Goal: Check status: Check status

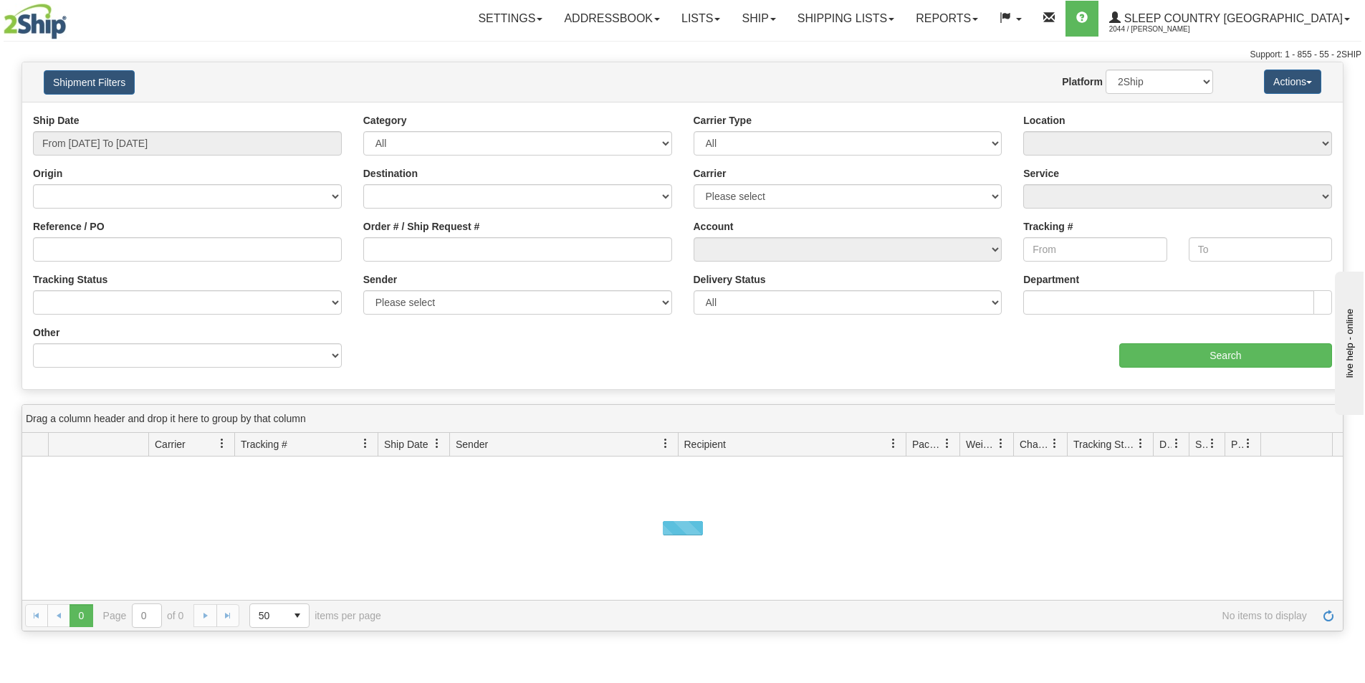
click at [387, 249] on input "Order # / Ship Request #" at bounding box center [517, 249] width 309 height 24
click at [373, 250] on input "1055129" at bounding box center [517, 249] width 309 height 24
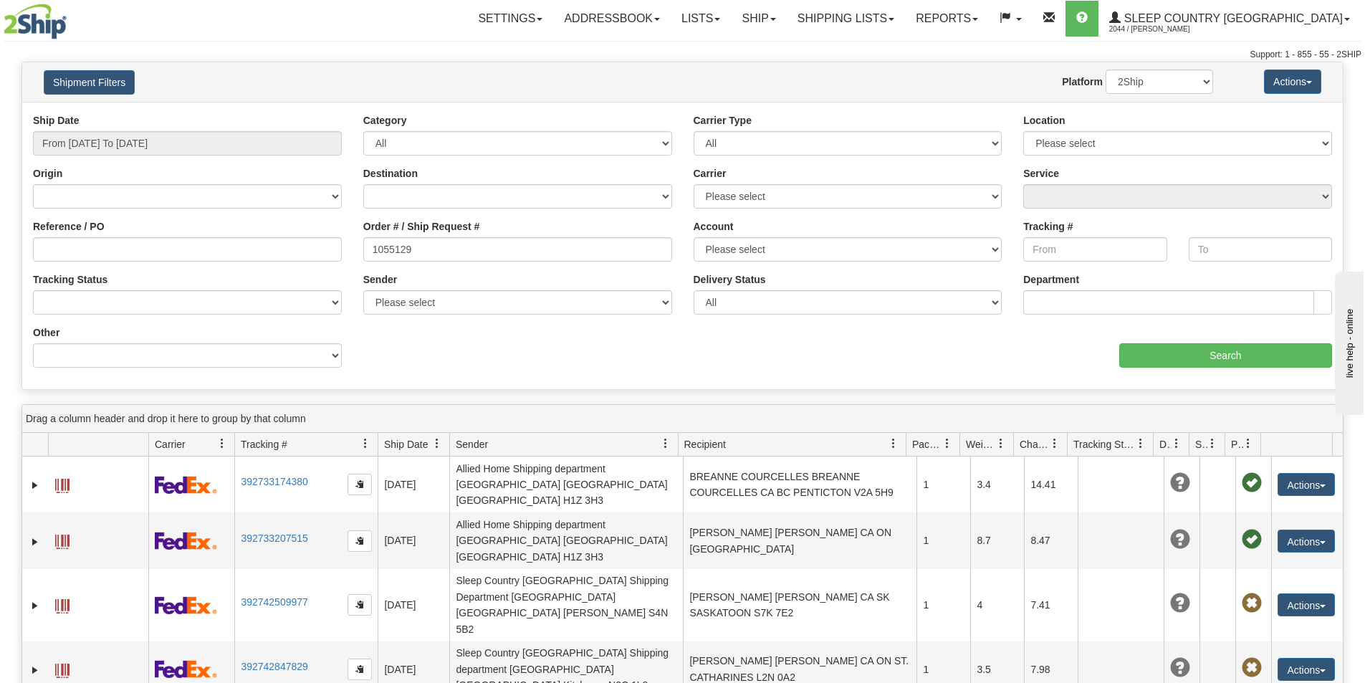
type input "1055129"
click at [1240, 354] on input "Search" at bounding box center [1225, 355] width 213 height 24
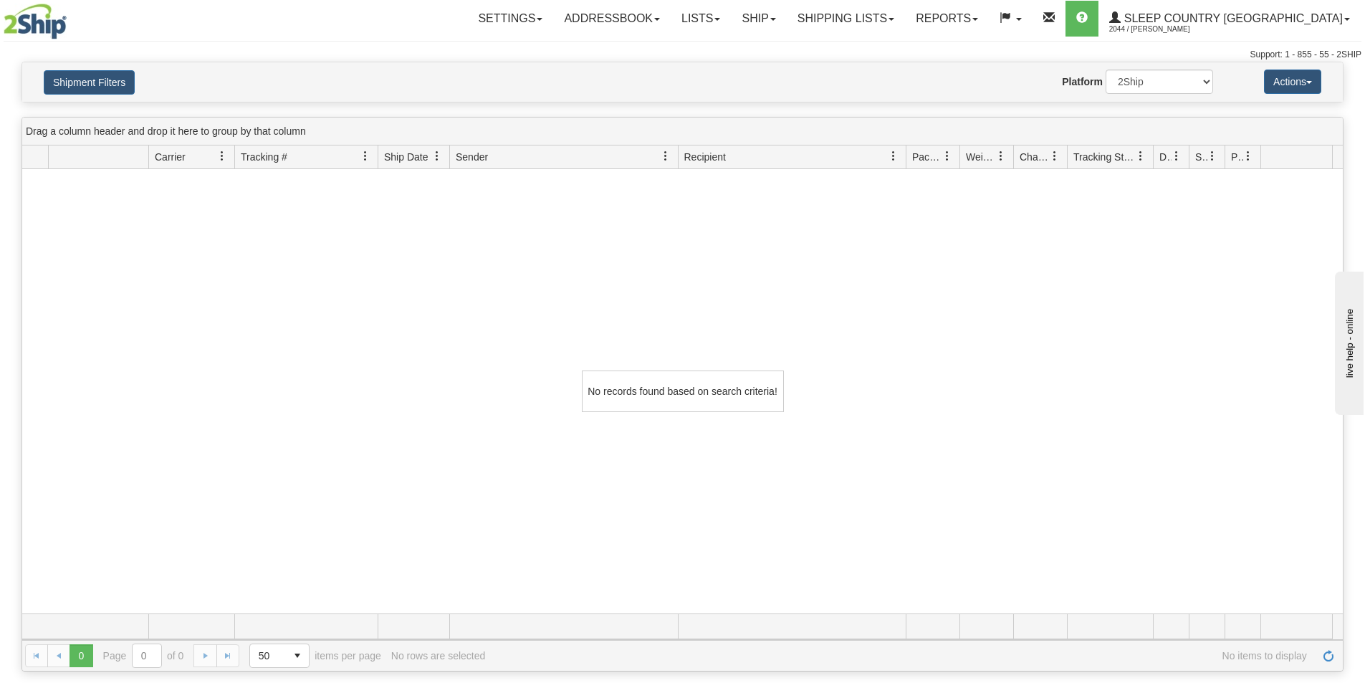
drag, startPoint x: 304, startPoint y: 267, endPoint x: 142, endPoint y: 106, distance: 228.5
click at [296, 259] on div "No records found based on search criteria!" at bounding box center [682, 391] width 1321 height 444
drag, startPoint x: 93, startPoint y: 85, endPoint x: 130, endPoint y: 133, distance: 60.8
click at [92, 85] on button "Shipment Filters" at bounding box center [89, 82] width 91 height 24
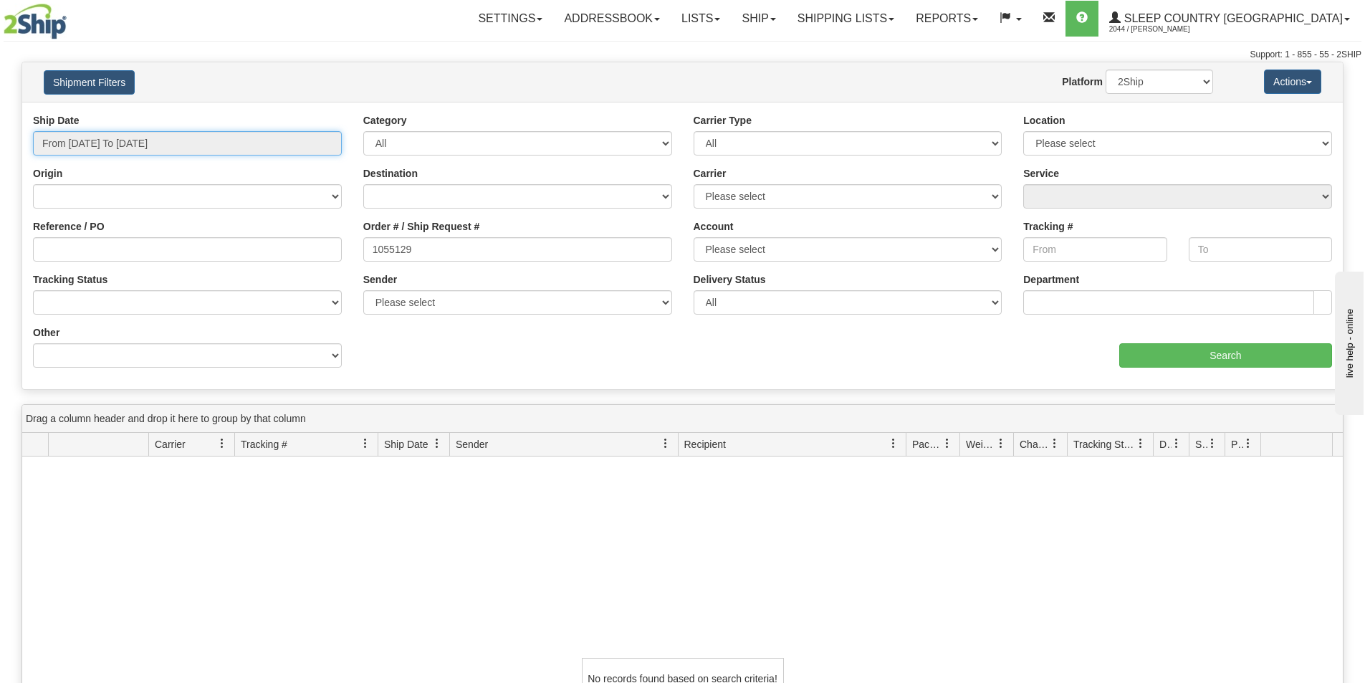
click at [198, 145] on input "From [DATE] To [DATE]" at bounding box center [187, 143] width 309 height 24
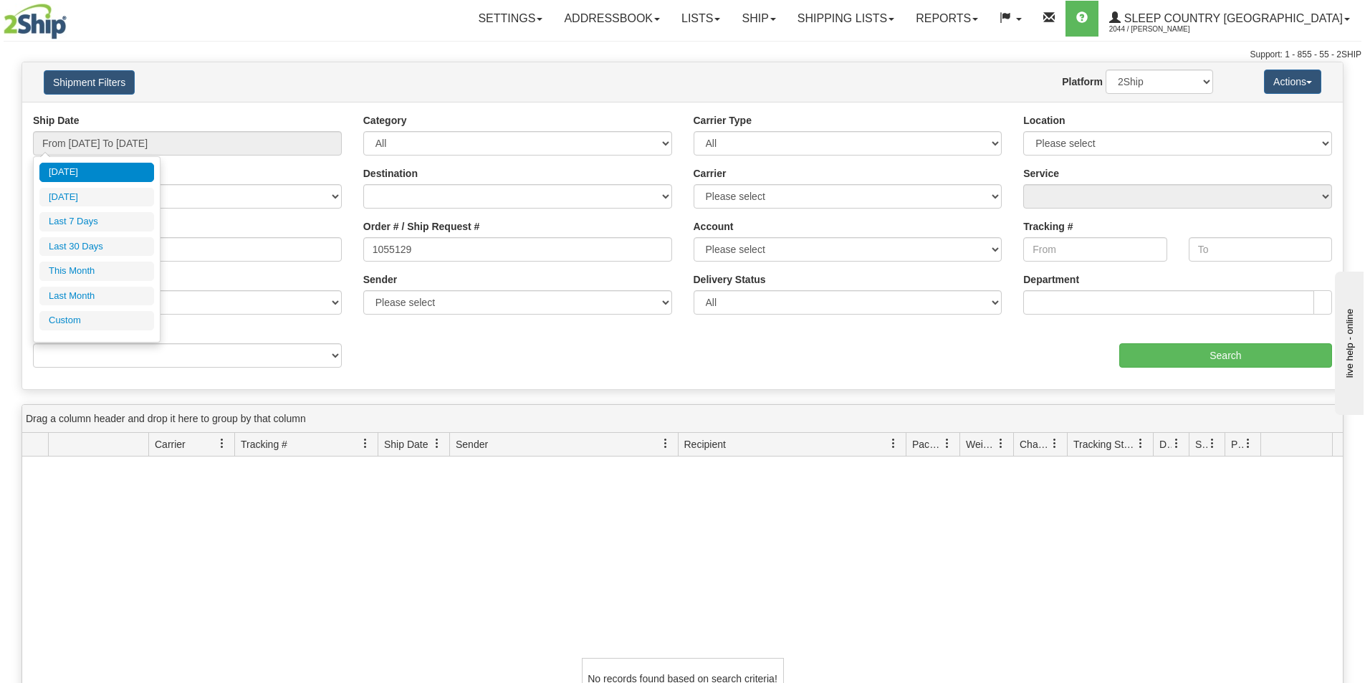
drag, startPoint x: 110, startPoint y: 241, endPoint x: 342, endPoint y: 265, distance: 234.1
click at [112, 241] on li "Last 30 Days" at bounding box center [96, 246] width 115 height 19
type input "From [DATE] To [DATE]"
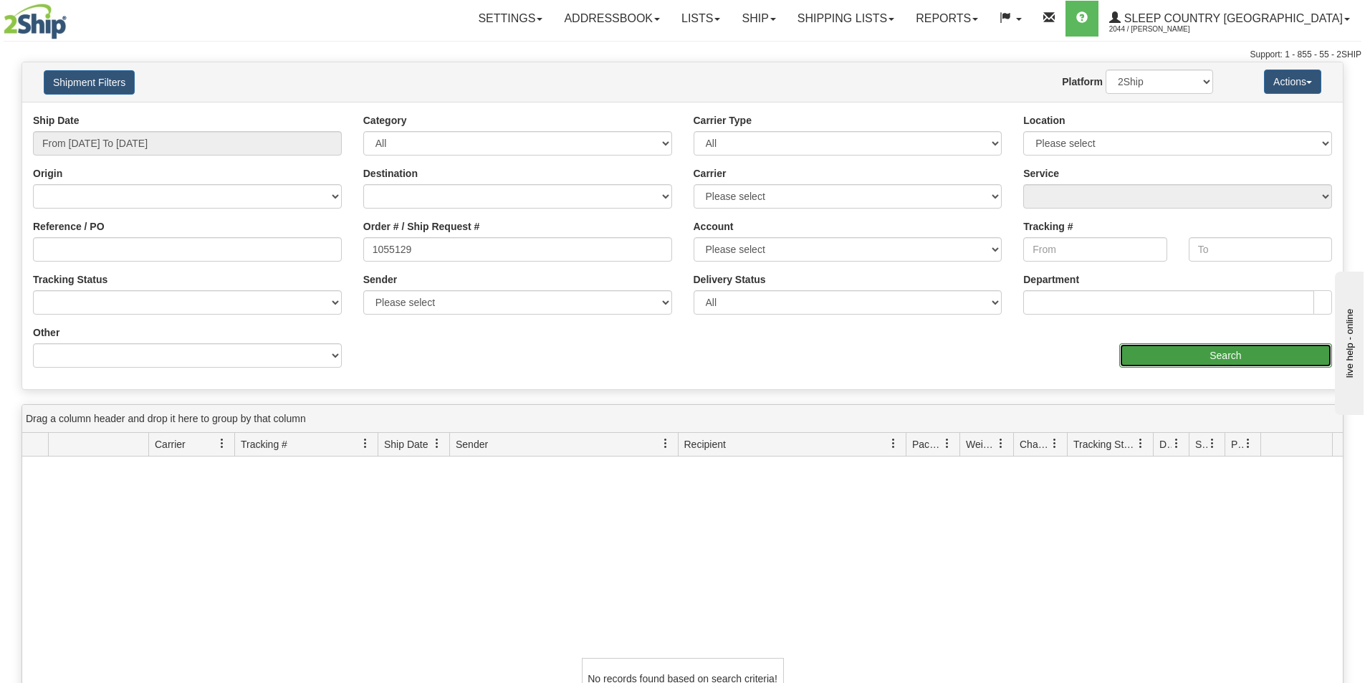
click at [1230, 353] on input "Search" at bounding box center [1225, 355] width 213 height 24
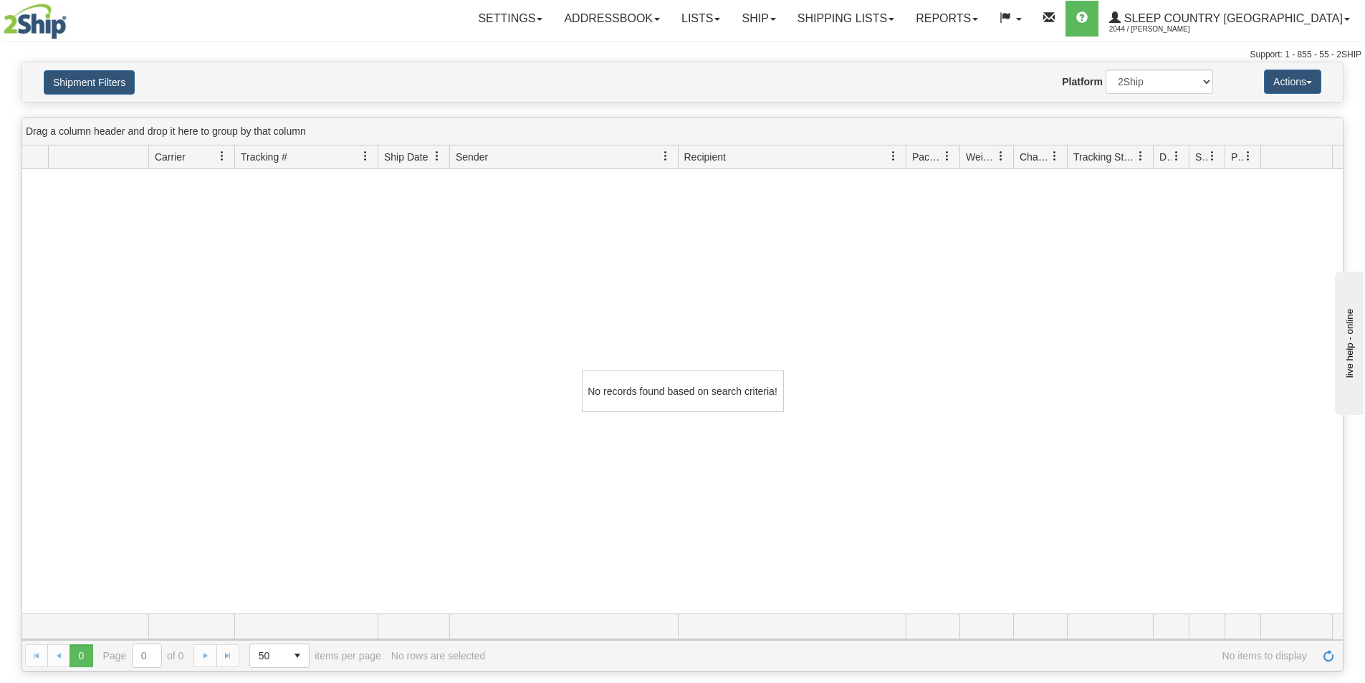
drag, startPoint x: 360, startPoint y: 254, endPoint x: 186, endPoint y: 84, distance: 243.7
click at [358, 254] on div "No records found based on search criteria!" at bounding box center [682, 391] width 1321 height 444
click at [70, 78] on button "Shipment Filters" at bounding box center [89, 82] width 91 height 24
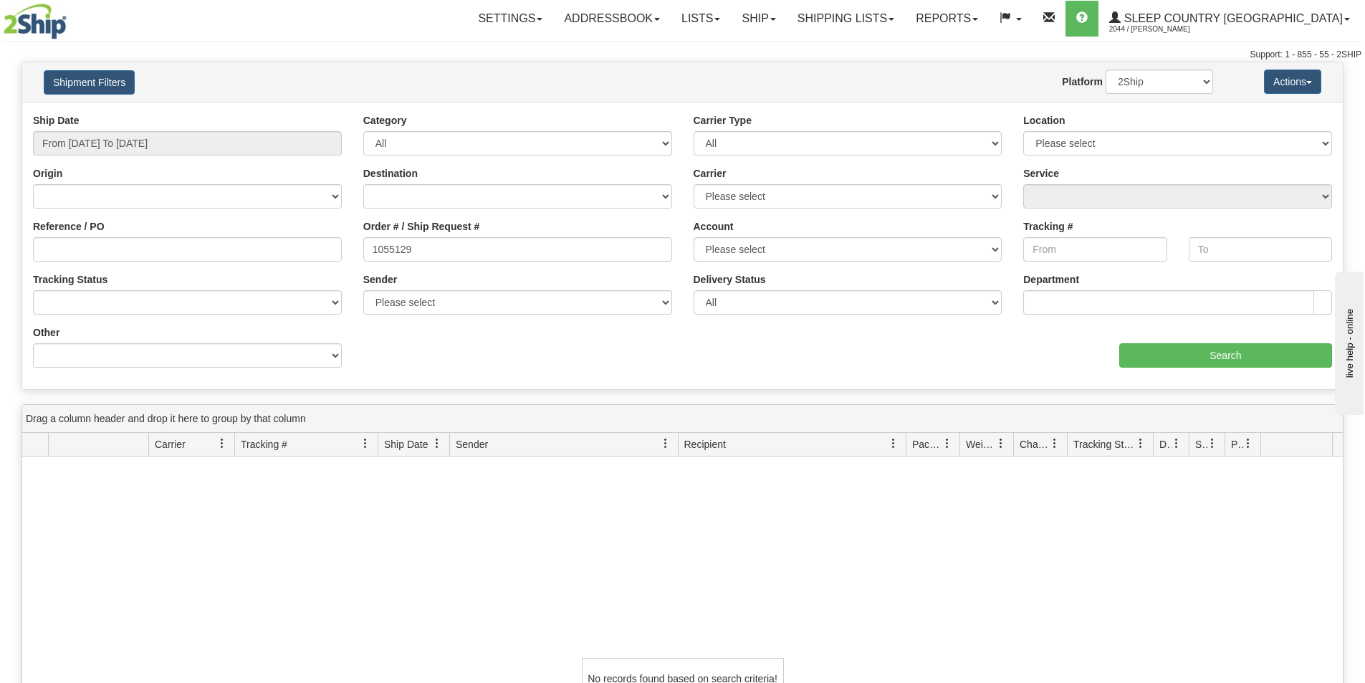
click at [348, 519] on div "No records found based on search criteria!" at bounding box center [682, 678] width 1321 height 444
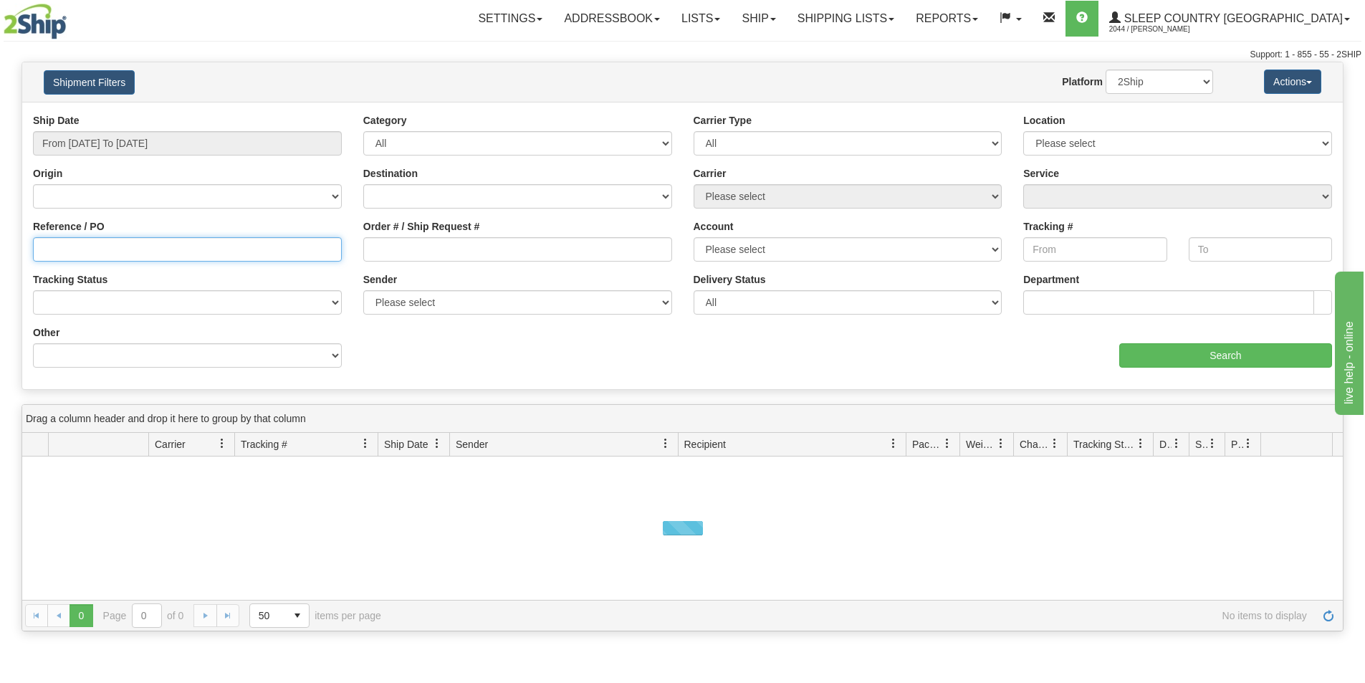
drag, startPoint x: 209, startPoint y: 257, endPoint x: 201, endPoint y: 257, distance: 7.9
click at [209, 257] on input "Reference / PO" at bounding box center [187, 249] width 309 height 24
paste input "1053194"
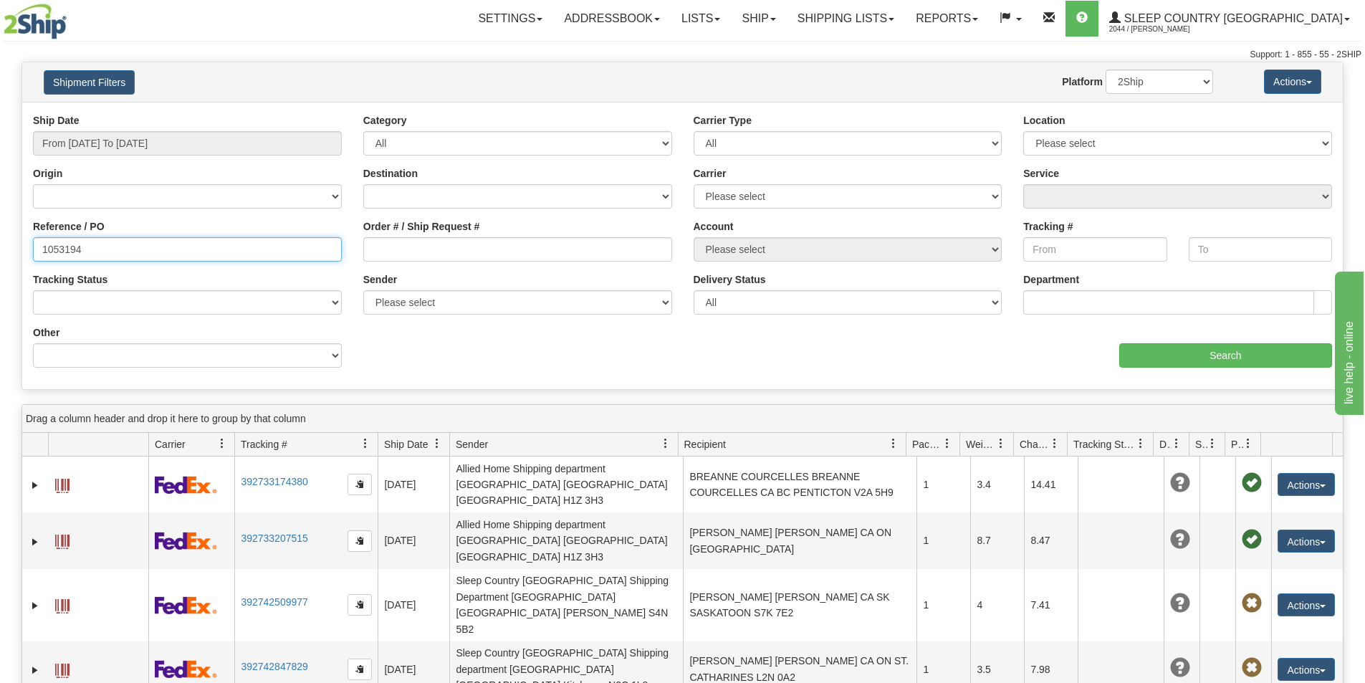
type input "1053194"
click at [94, 143] on input "From [DATE] To [DATE]" at bounding box center [187, 143] width 309 height 24
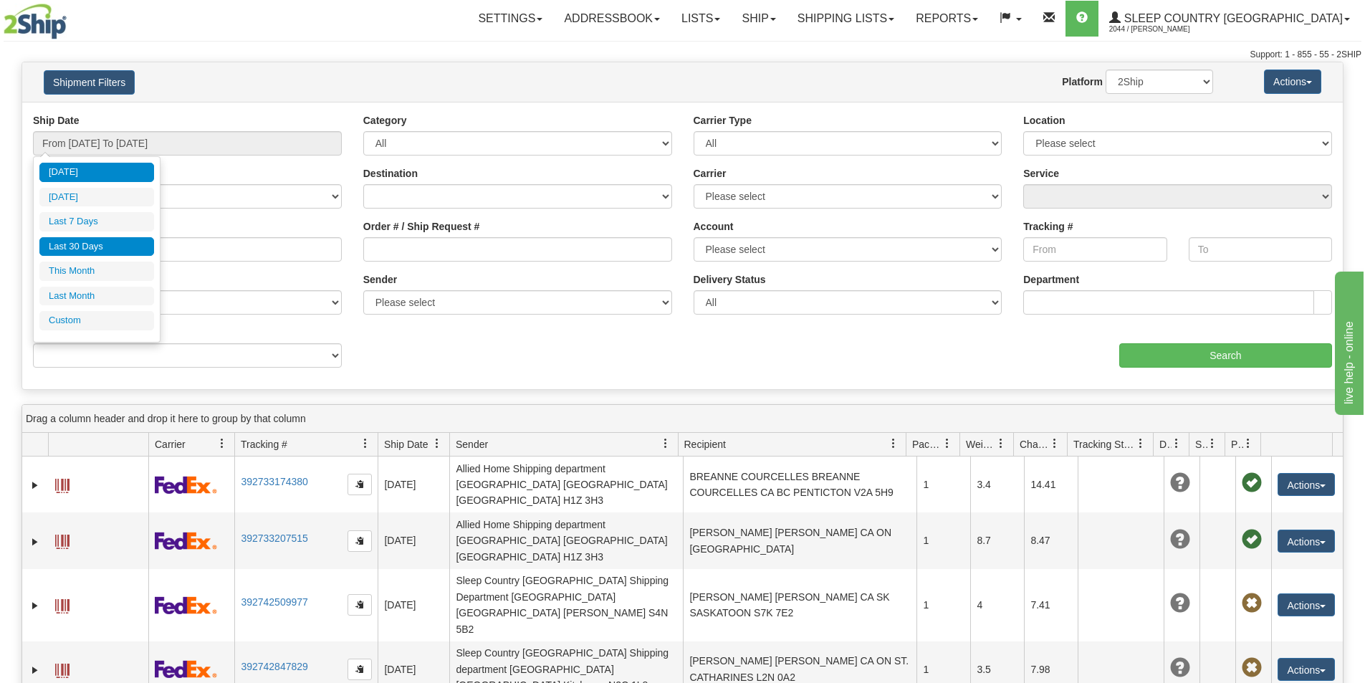
drag, startPoint x: 120, startPoint y: 244, endPoint x: 1222, endPoint y: 308, distance: 1104.5
click at [120, 244] on li "Last 30 Days" at bounding box center [96, 246] width 115 height 19
type input "From [DATE] To [DATE]"
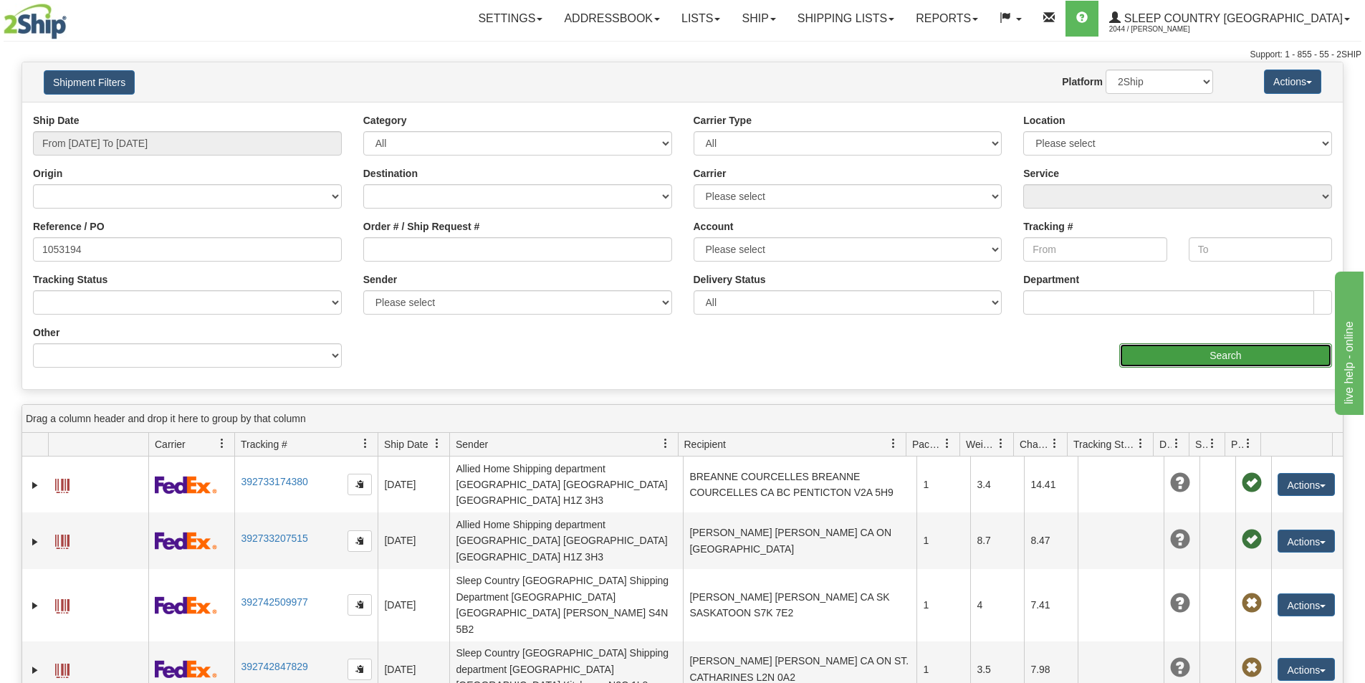
click at [1224, 345] on input "Search" at bounding box center [1225, 355] width 213 height 24
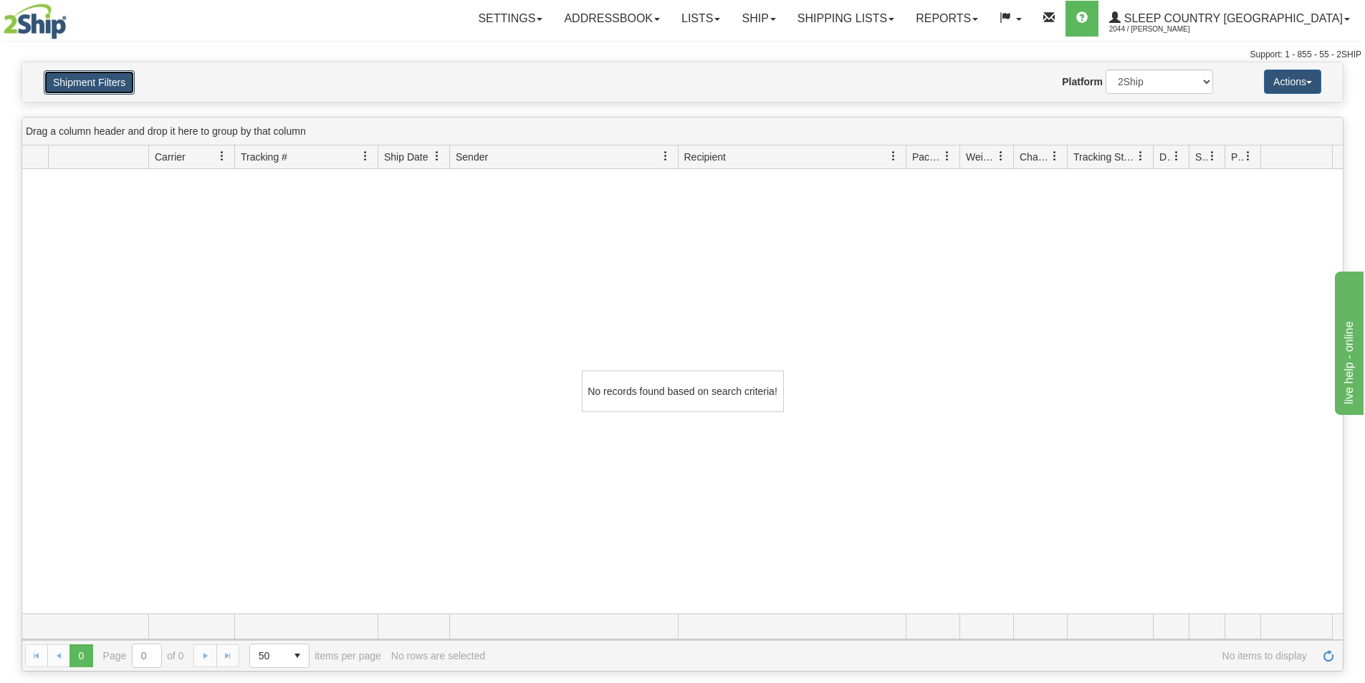
click at [83, 75] on button "Shipment Filters" at bounding box center [89, 82] width 91 height 24
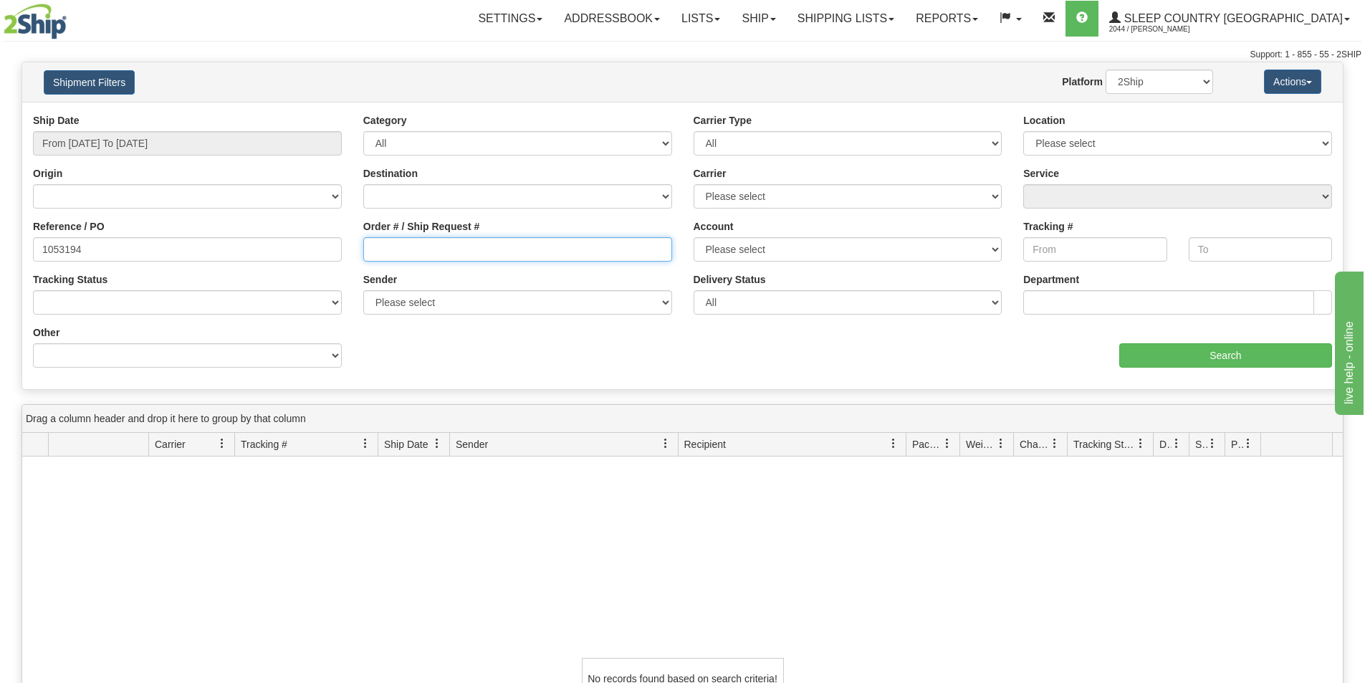
drag, startPoint x: 416, startPoint y: 251, endPoint x: 382, endPoint y: 257, distance: 34.8
click at [413, 254] on input "Order # / Ship Request #" at bounding box center [517, 249] width 309 height 24
paste input "1053194"
click at [372, 249] on input "1053194" at bounding box center [517, 249] width 309 height 24
type input "1053194"
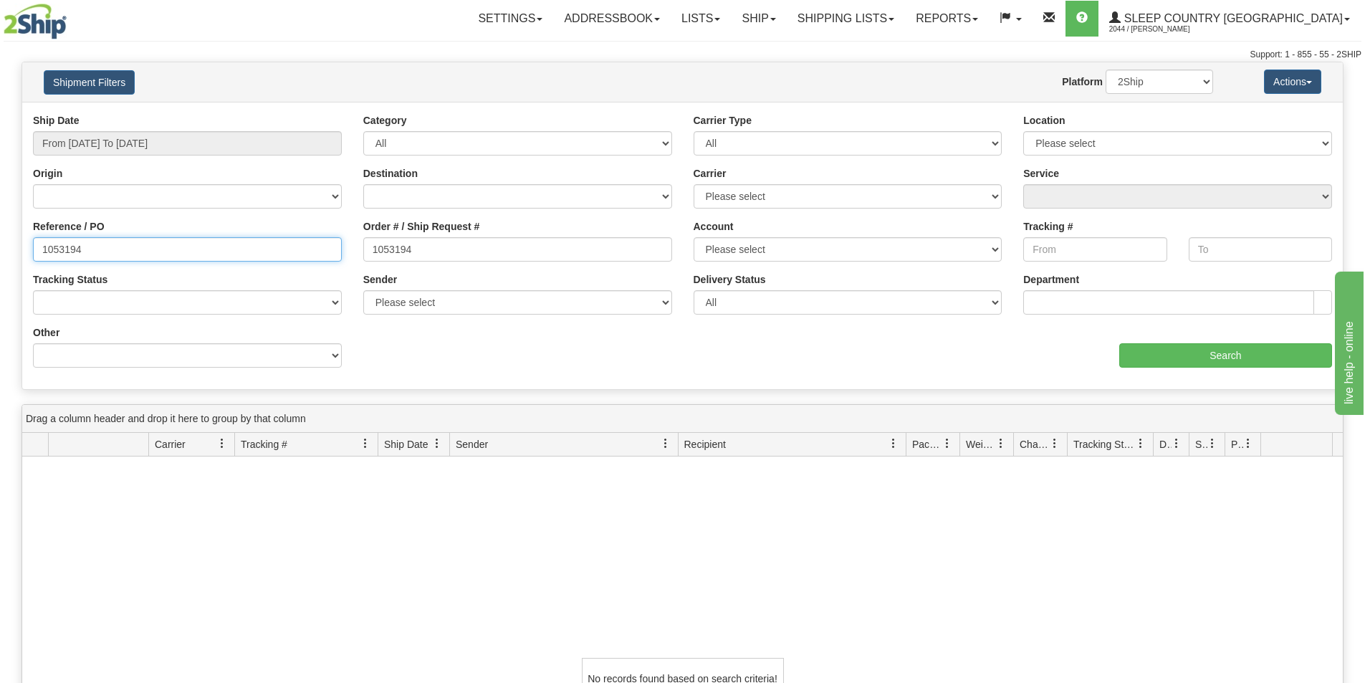
drag, startPoint x: 111, startPoint y: 256, endPoint x: -120, endPoint y: 243, distance: 231.1
click at [0, 243] on html "Upgrade Account Cancel Toggle navigation Settings New Senders" at bounding box center [682, 341] width 1365 height 683
drag, startPoint x: 221, startPoint y: 127, endPoint x: 178, endPoint y: 158, distance: 53.3
click at [221, 129] on div "Ship Date From 08/04/2025 To 09/02/2025" at bounding box center [187, 134] width 309 height 42
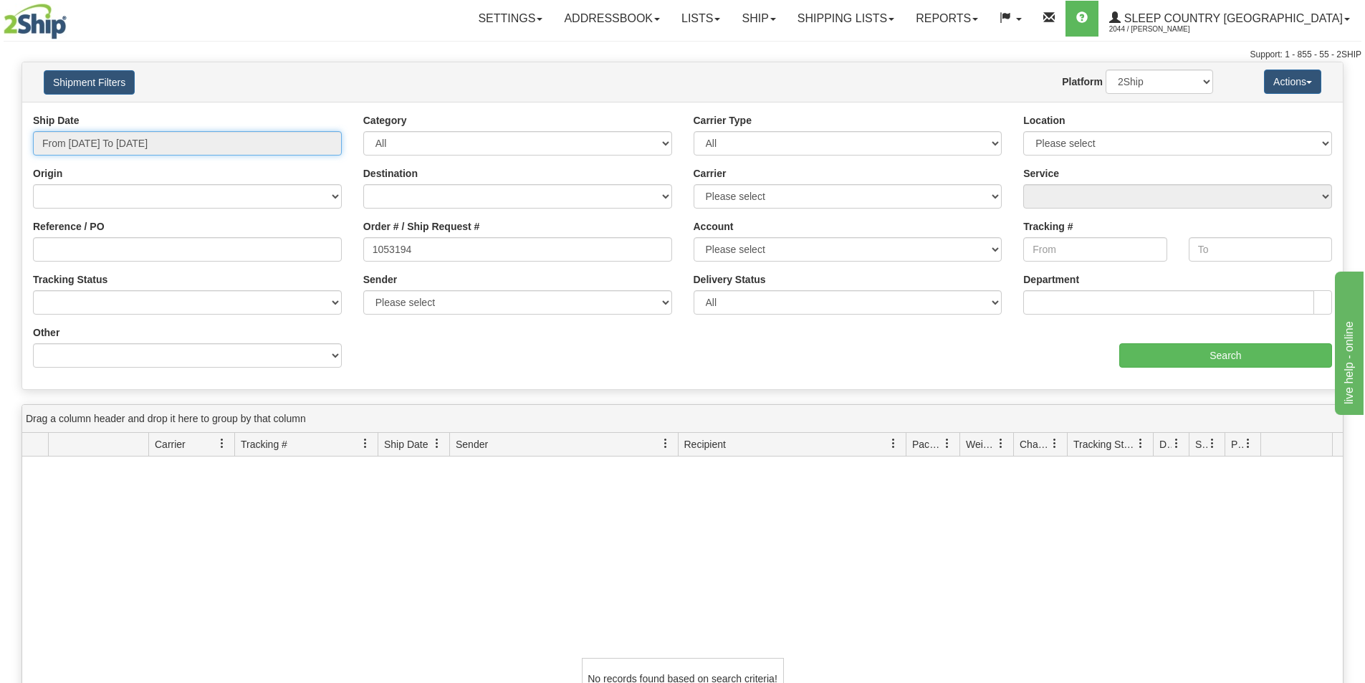
drag, startPoint x: 152, startPoint y: 138, endPoint x: 140, endPoint y: 180, distance: 44.0
click at [152, 140] on input "From [DATE] To [DATE]" at bounding box center [187, 143] width 309 height 24
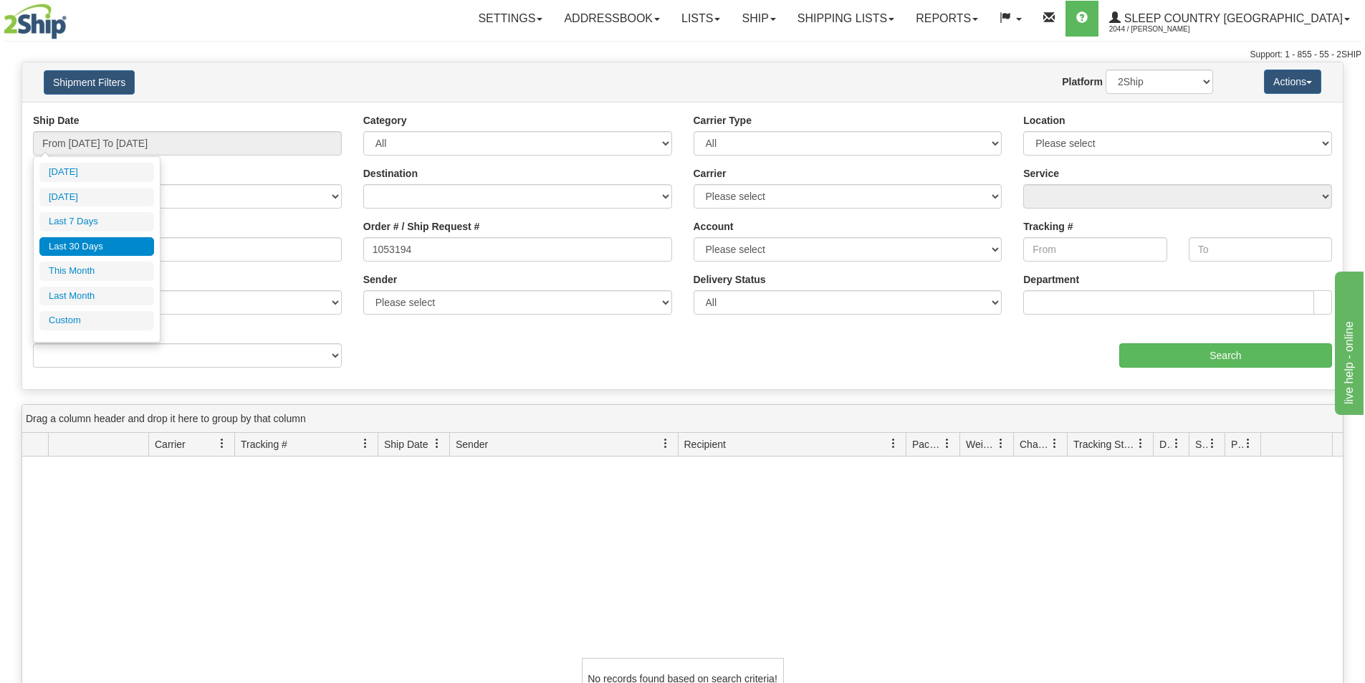
click at [120, 244] on li "Last 30 Days" at bounding box center [96, 246] width 115 height 19
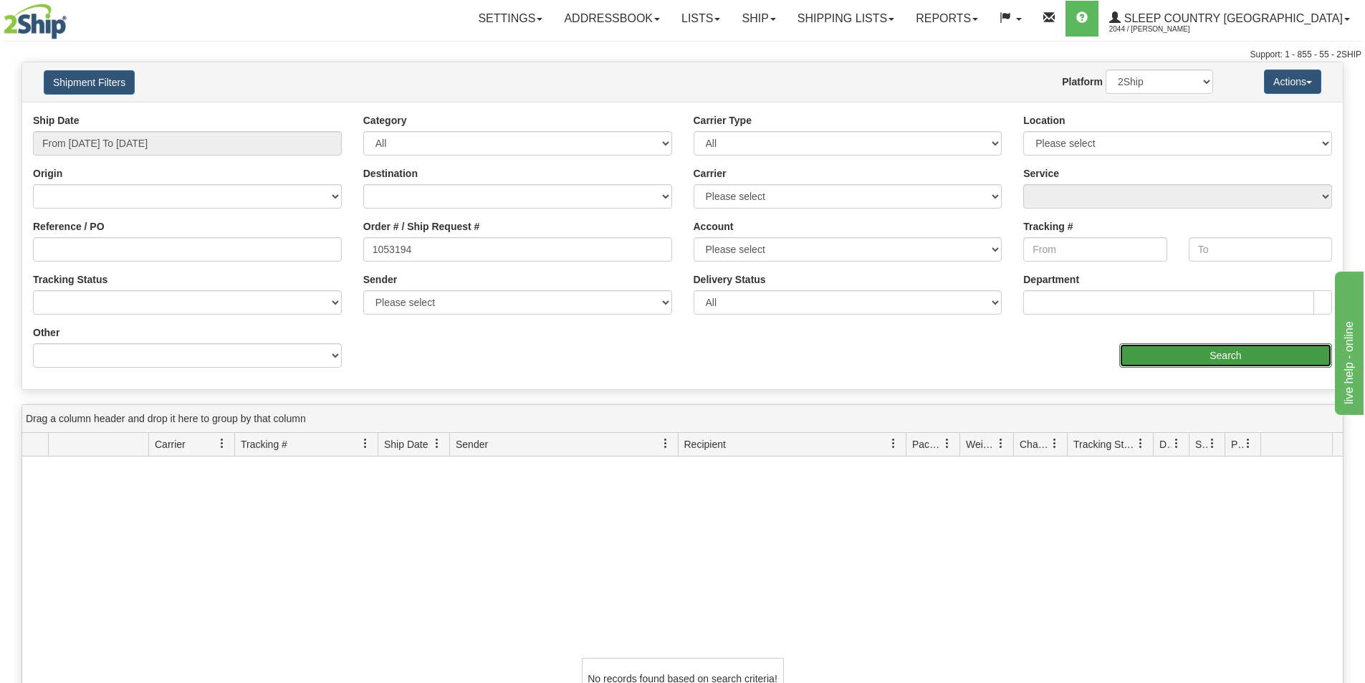
click at [1261, 350] on input "Search" at bounding box center [1225, 355] width 213 height 24
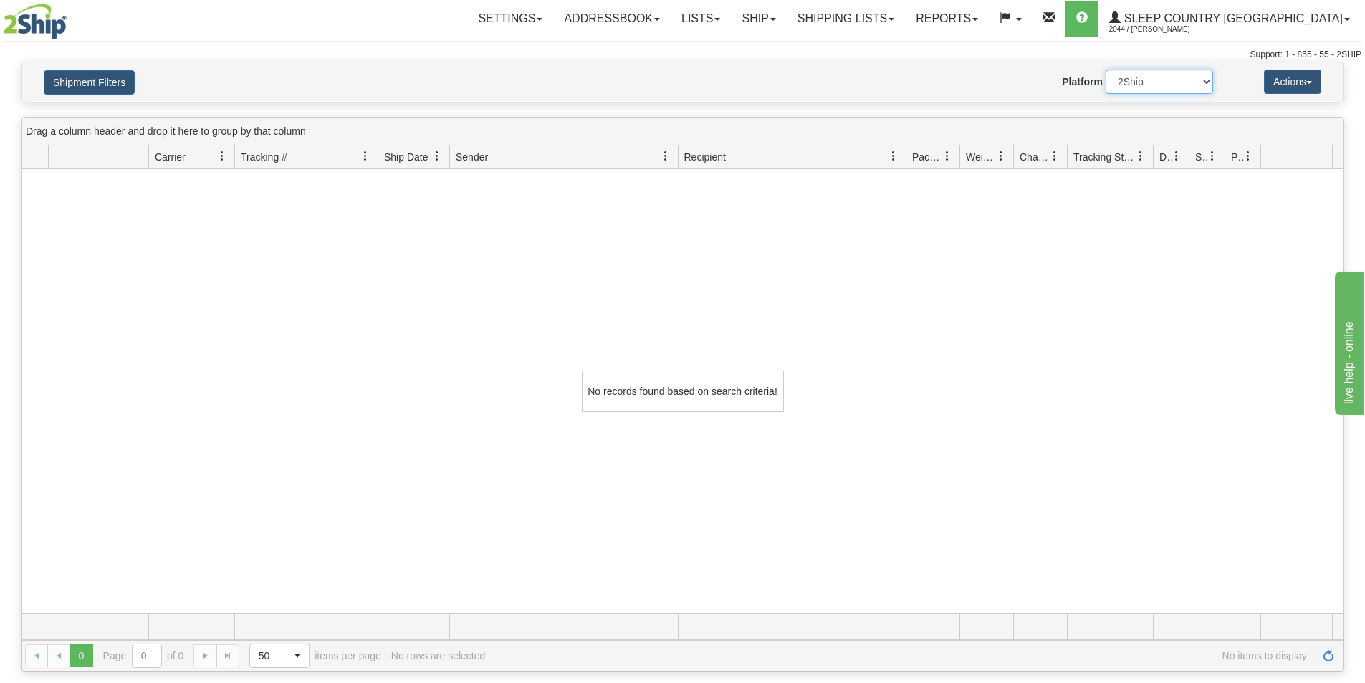
click at [1144, 85] on select "2Ship Imported" at bounding box center [1159, 82] width 107 height 24
select select "1"
click at [1106, 70] on select "2Ship Imported" at bounding box center [1159, 82] width 107 height 24
drag, startPoint x: 60, startPoint y: 77, endPoint x: 105, endPoint y: 139, distance: 76.5
click at [60, 77] on button "Shipment Filters" at bounding box center [89, 82] width 91 height 24
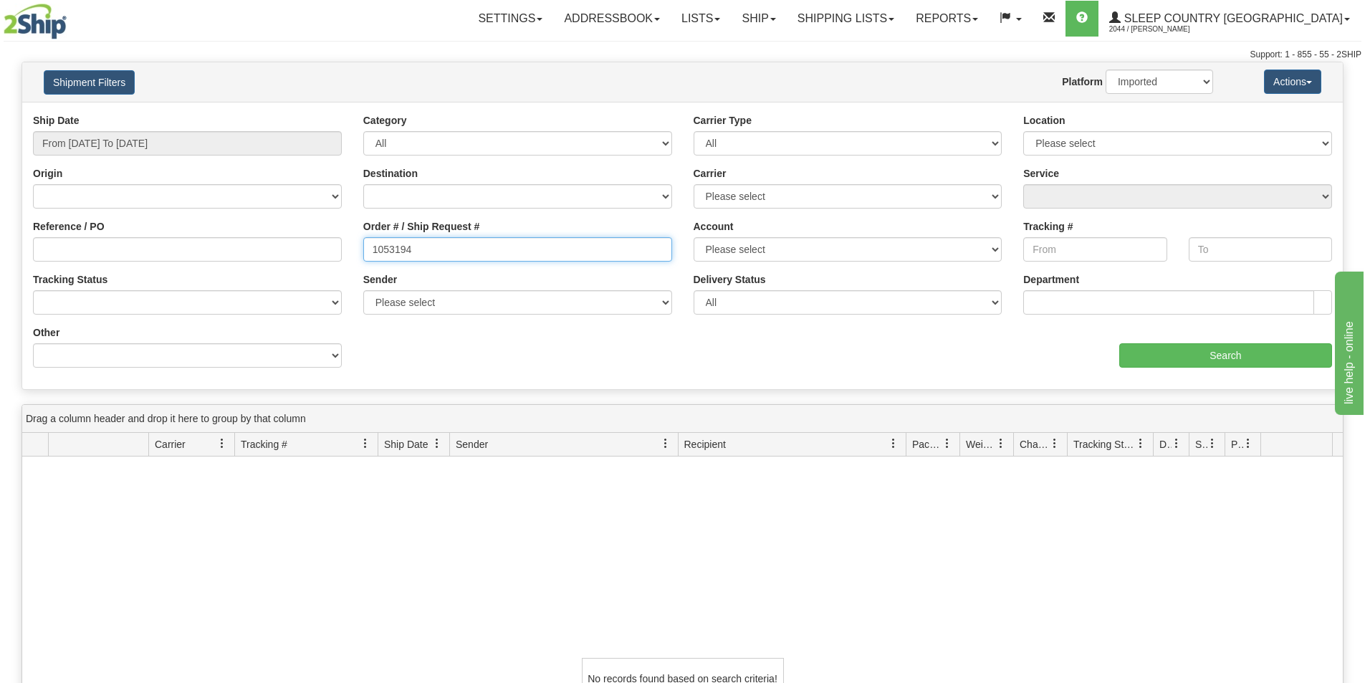
click at [375, 249] on input "1053194" at bounding box center [517, 249] width 309 height 24
drag, startPoint x: 439, startPoint y: 254, endPoint x: 366, endPoint y: 256, distance: 73.1
click at [366, 256] on input "1053194" at bounding box center [517, 249] width 309 height 24
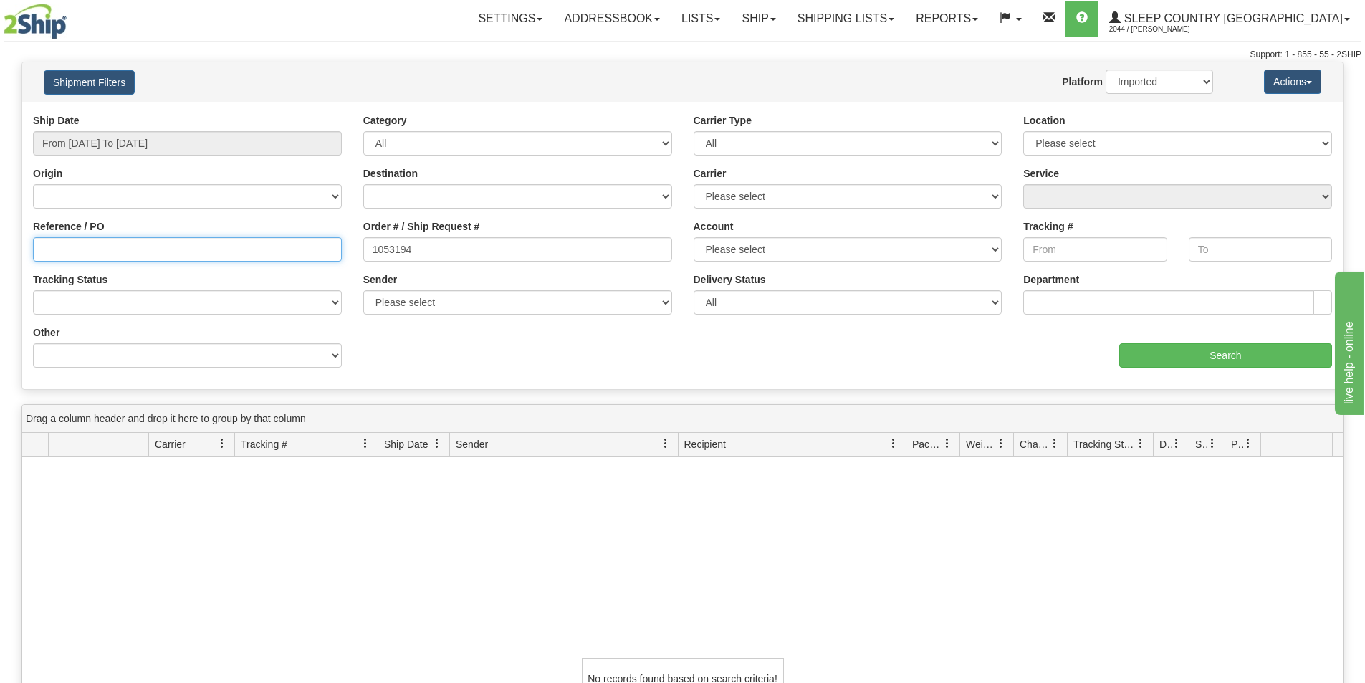
drag, startPoint x: 112, startPoint y: 245, endPoint x: 127, endPoint y: 256, distance: 18.5
click at [111, 246] on input "Reference / PO" at bounding box center [187, 249] width 309 height 24
paste input "1053194"
type input "1053194"
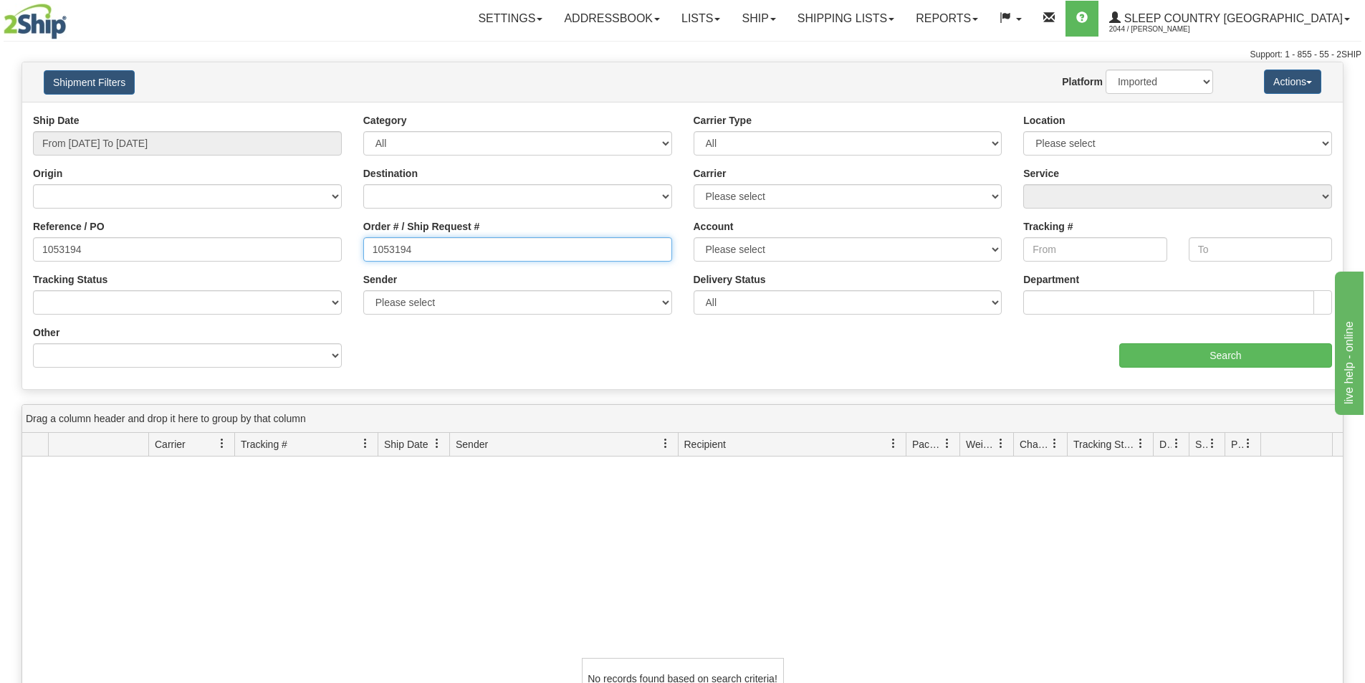
drag, startPoint x: 355, startPoint y: 255, endPoint x: 211, endPoint y: 254, distance: 143.3
click at [220, 113] on div "Reference / PO 1053194 Order # / Ship Request # 1053194 Account Please select C…" at bounding box center [682, 113] width 1321 height 0
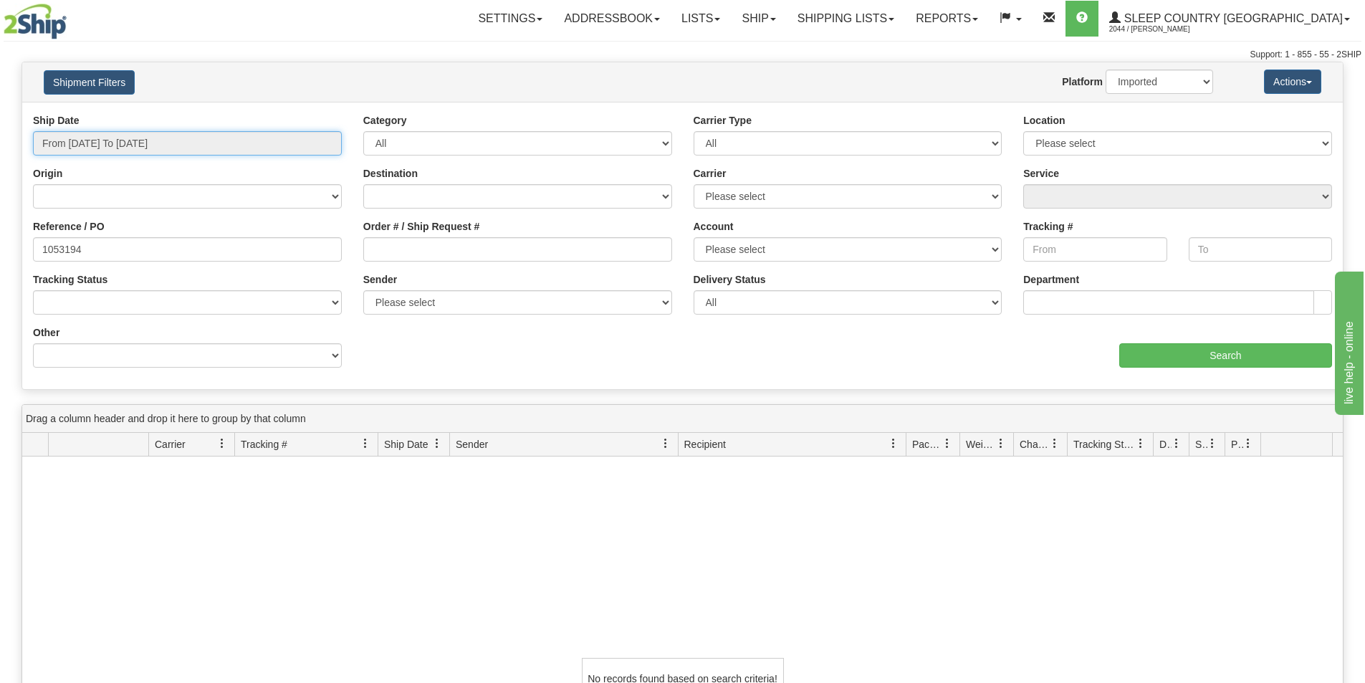
drag, startPoint x: 130, startPoint y: 150, endPoint x: 119, endPoint y: 180, distance: 31.3
click at [130, 150] on input "From [DATE] To [DATE]" at bounding box center [187, 143] width 309 height 24
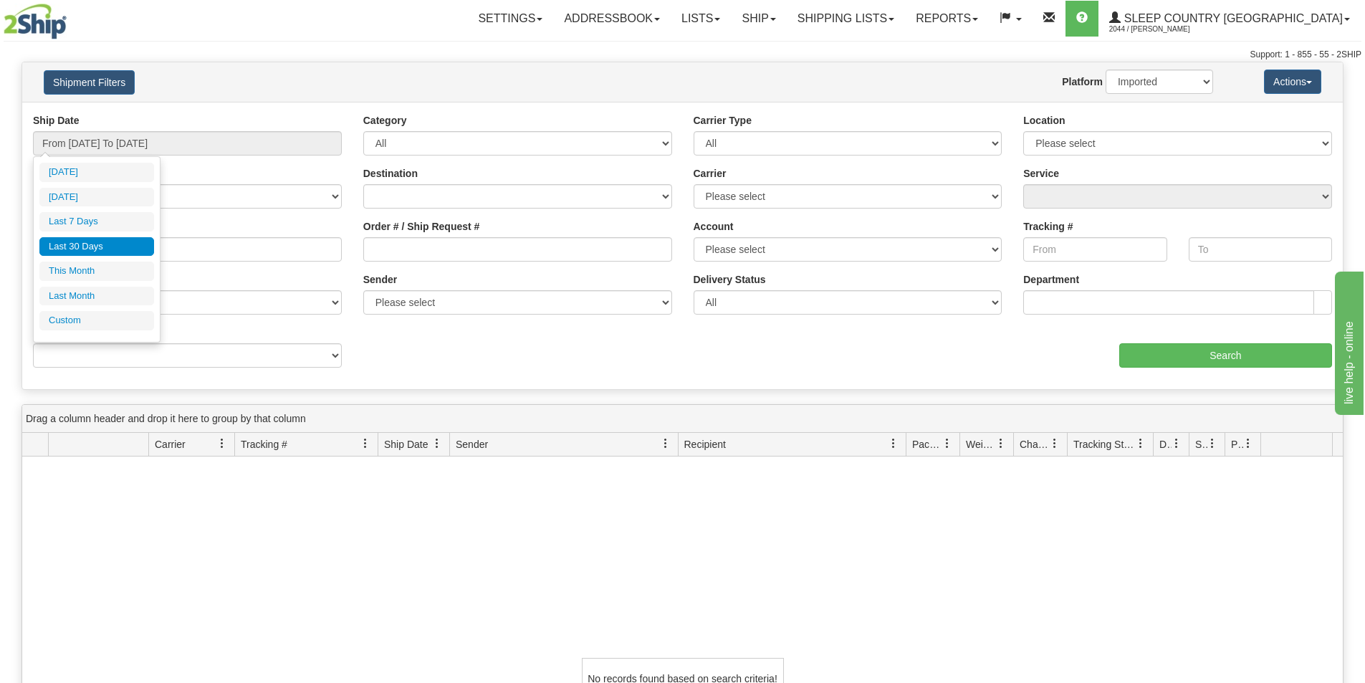
drag, startPoint x: 105, startPoint y: 238, endPoint x: 143, endPoint y: 233, distance: 37.6
click at [106, 237] on li "Last 30 Days" at bounding box center [96, 246] width 115 height 19
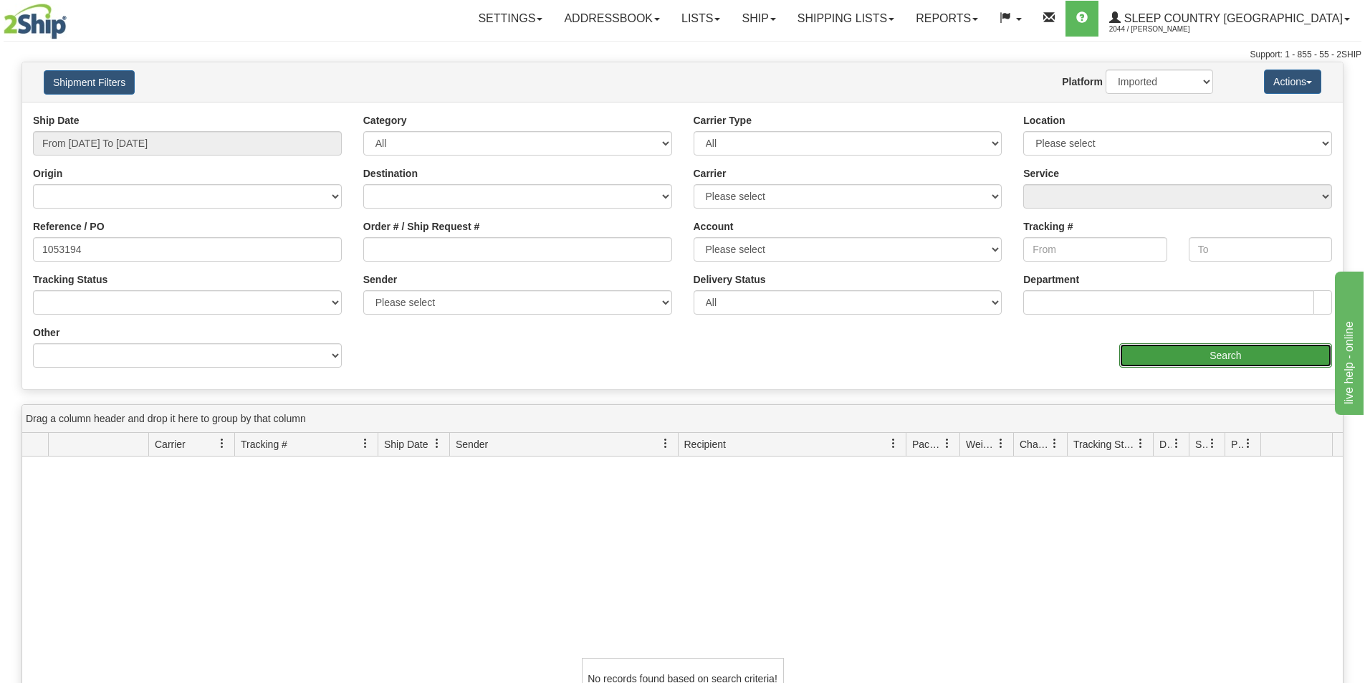
click at [1230, 353] on input "Search" at bounding box center [1225, 355] width 213 height 24
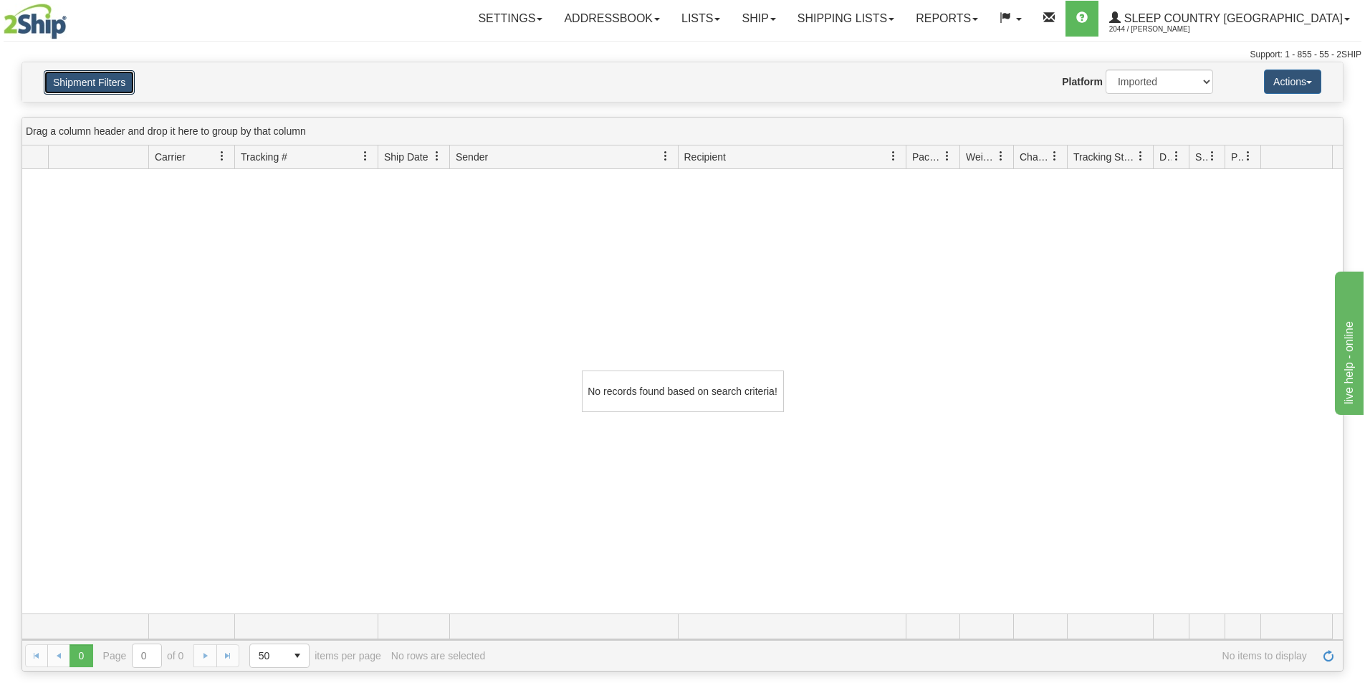
drag, startPoint x: 78, startPoint y: 82, endPoint x: 102, endPoint y: 44, distance: 44.5
click at [78, 82] on button "Shipment Filters" at bounding box center [89, 82] width 91 height 24
